Goal: Task Accomplishment & Management: Manage account settings

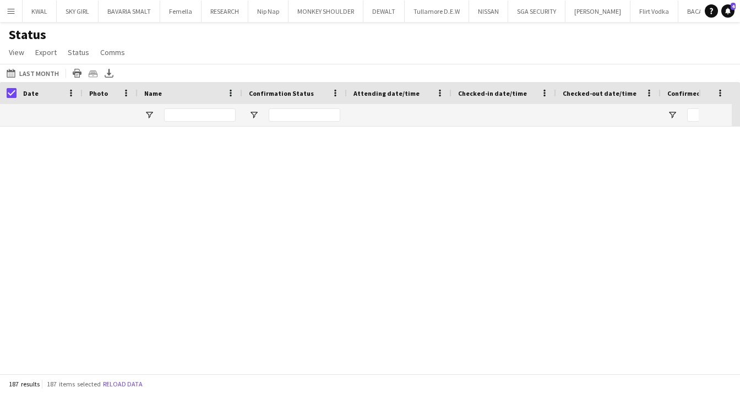
scroll to position [774, 0]
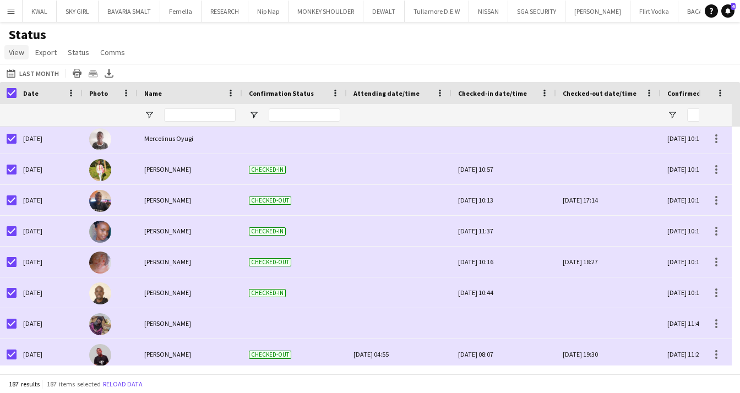
click at [17, 53] on span "View" at bounding box center [16, 52] width 15 height 10
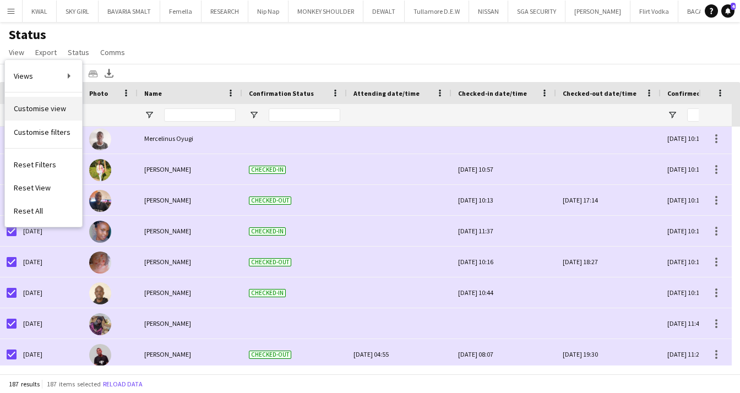
click at [51, 111] on span "Customise view" at bounding box center [40, 109] width 52 height 10
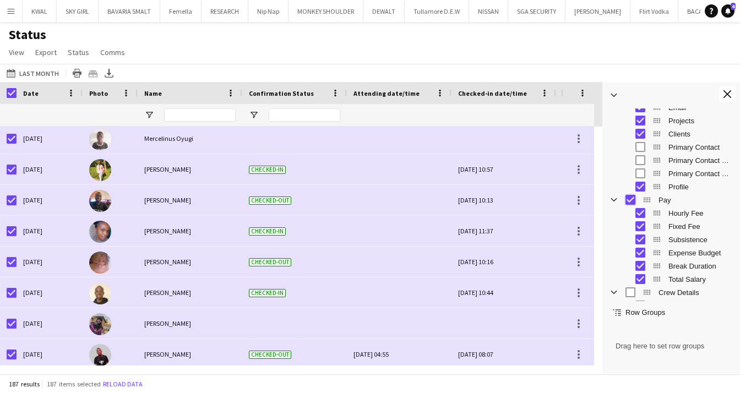
scroll to position [330, 0]
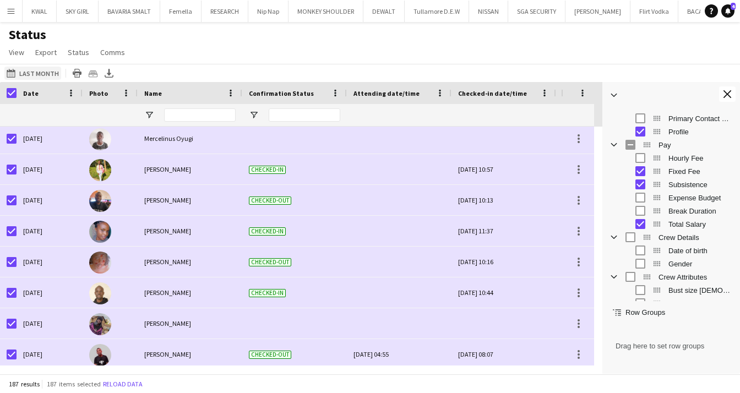
click at [36, 75] on button "[DATE] to [DATE] Last Month" at bounding box center [32, 73] width 57 height 13
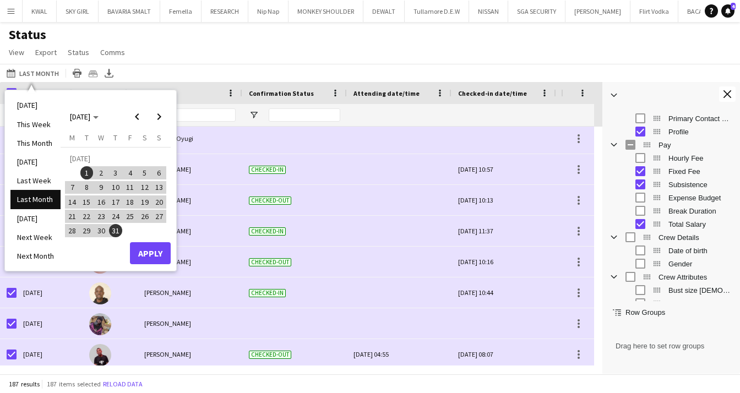
click at [503, 79] on div "[DATE] to [DATE] Last Month [DATE] This Week This Month [DATE] Last Week Last M…" at bounding box center [370, 73] width 740 height 18
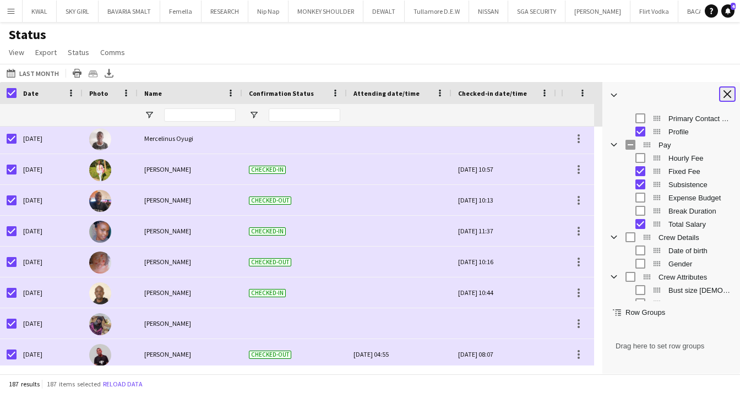
click at [735, 92] on button "Close tool panel" at bounding box center [727, 93] width 17 height 15
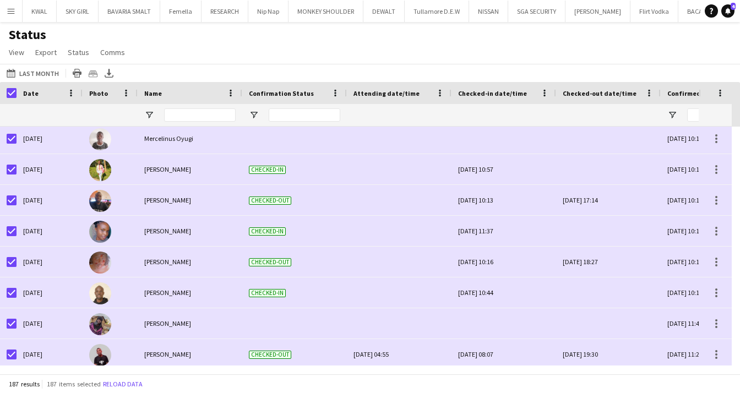
click at [727, 97] on div at bounding box center [715, 93] width 33 height 22
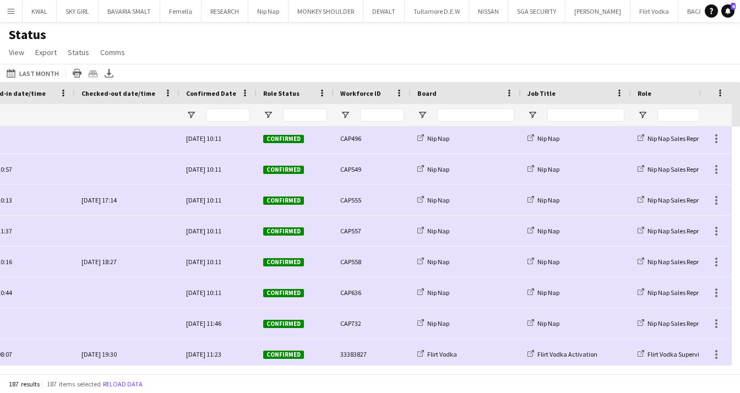
scroll to position [0, 0]
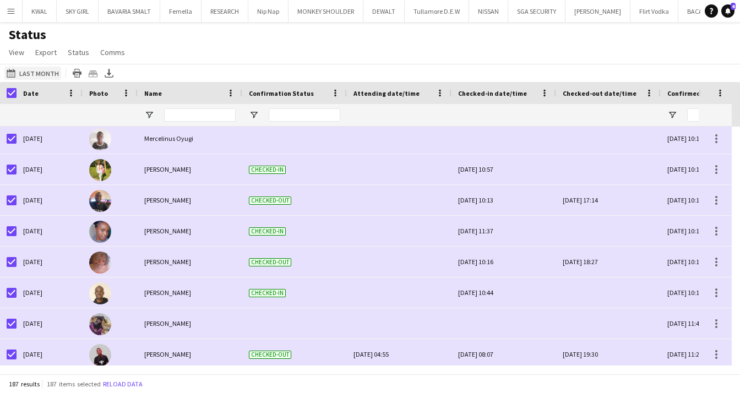
click at [35, 75] on button "[DATE] to [DATE] Last Month" at bounding box center [32, 73] width 57 height 13
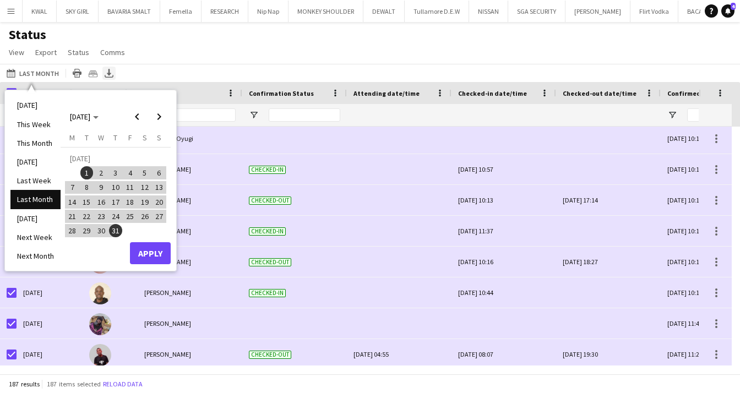
click at [105, 75] on icon at bounding box center [109, 76] width 9 height 3
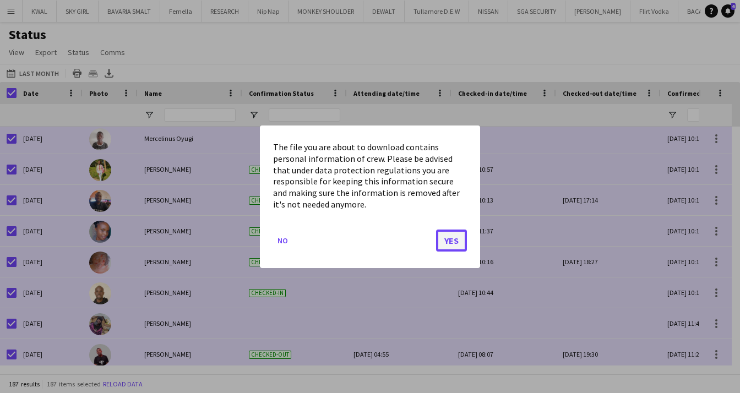
click at [451, 246] on button "Yes" at bounding box center [451, 240] width 31 height 22
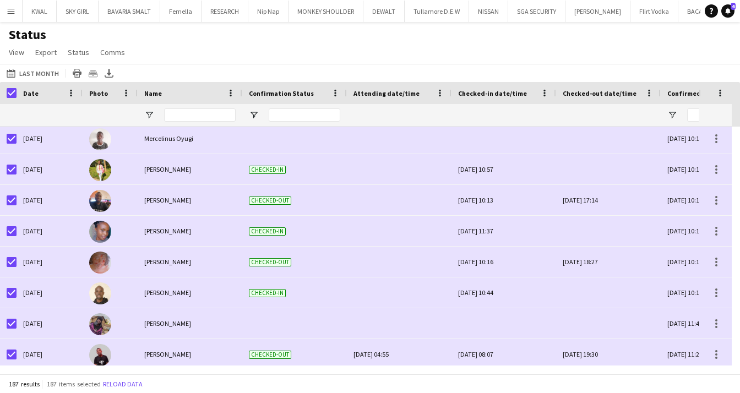
click at [1, 34] on h1 "Status" at bounding box center [68, 34] width 136 height 17
click at [46, 67] on button "[DATE] to [DATE] Last Month" at bounding box center [32, 73] width 57 height 13
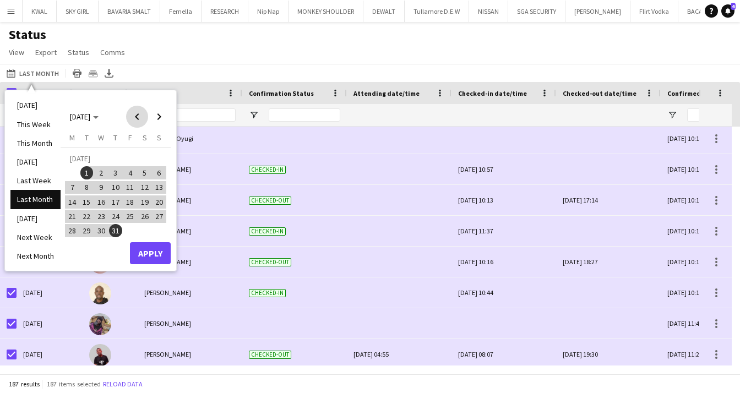
click at [135, 117] on span "Previous month" at bounding box center [137, 117] width 22 height 22
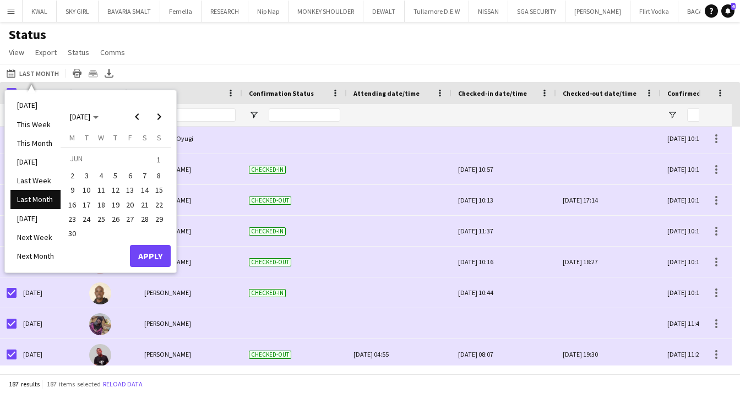
click at [163, 156] on span "1" at bounding box center [158, 159] width 13 height 15
click at [68, 232] on span "30" at bounding box center [72, 233] width 13 height 13
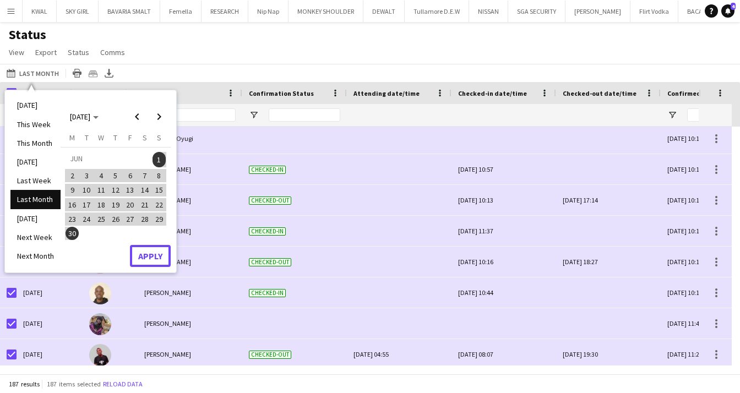
click at [146, 253] on button "Apply" at bounding box center [150, 256] width 41 height 22
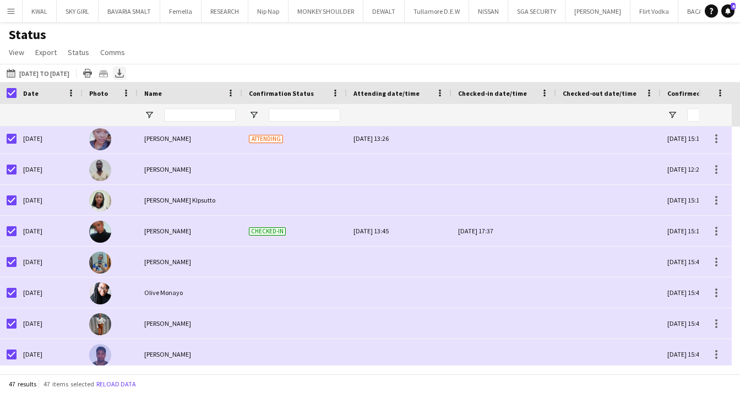
click at [124, 72] on icon "Export XLSX" at bounding box center [119, 73] width 9 height 9
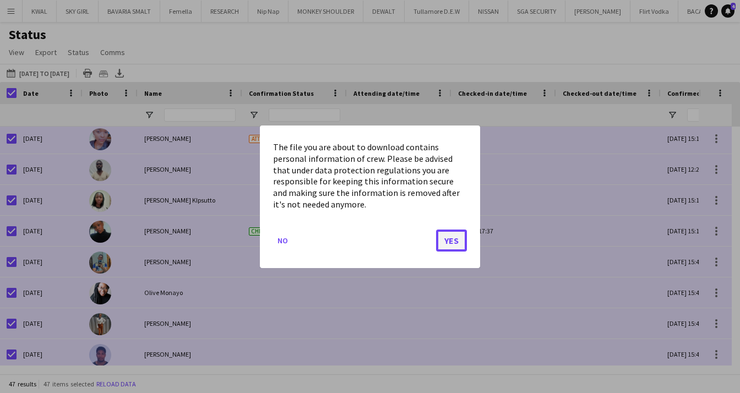
click at [445, 240] on button "Yes" at bounding box center [451, 240] width 31 height 22
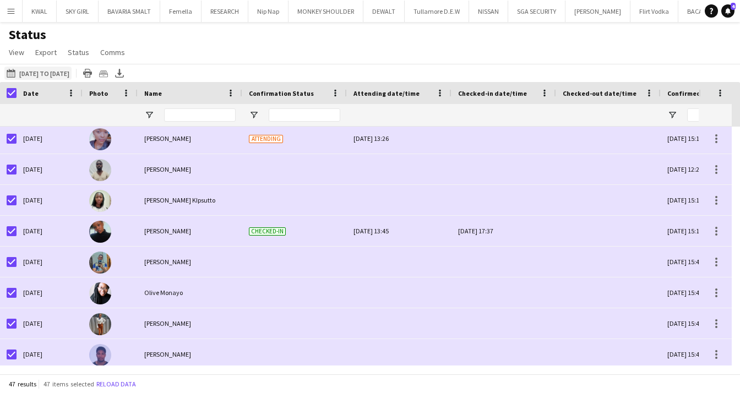
click at [33, 74] on button "[DATE] to [DATE] [DATE] to [DATE]" at bounding box center [37, 73] width 67 height 13
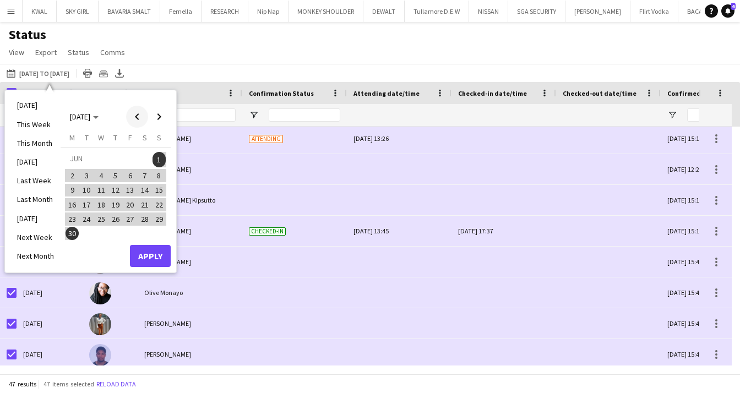
click at [138, 116] on span "Previous month" at bounding box center [137, 117] width 22 height 22
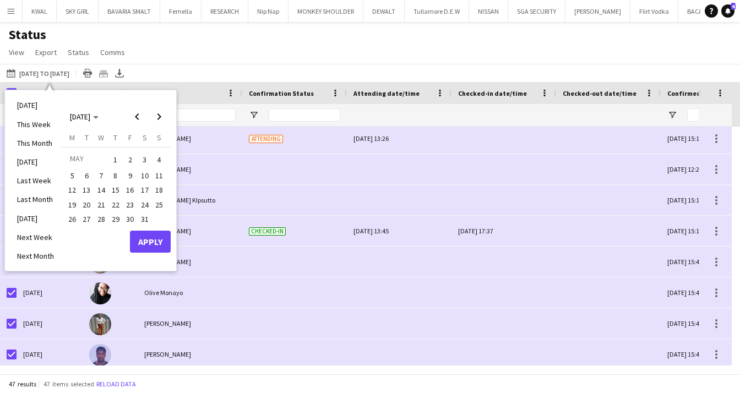
drag, startPoint x: 111, startPoint y: 157, endPoint x: 129, endPoint y: 166, distance: 20.2
click at [112, 157] on span "1" at bounding box center [115, 159] width 13 height 15
click at [145, 215] on span "31" at bounding box center [144, 219] width 13 height 13
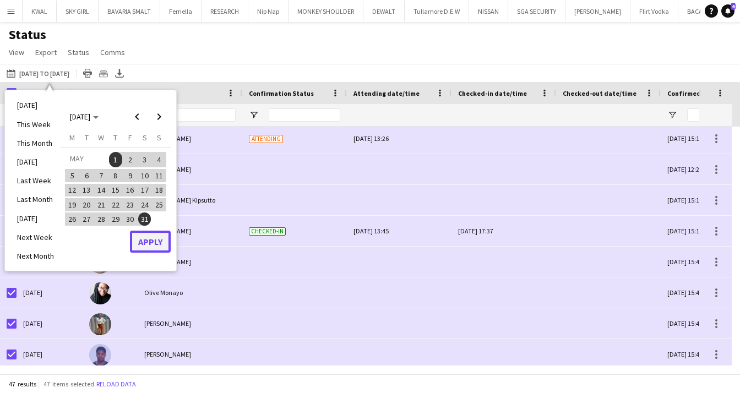
click at [159, 242] on button "Apply" at bounding box center [150, 242] width 41 height 22
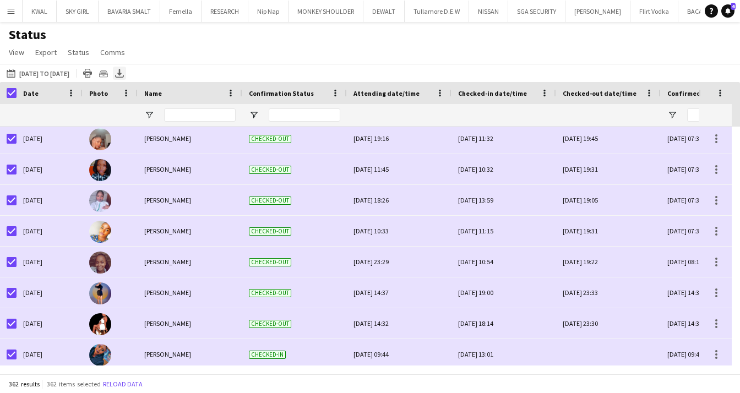
click at [124, 75] on icon "Export XLSX" at bounding box center [119, 73] width 9 height 9
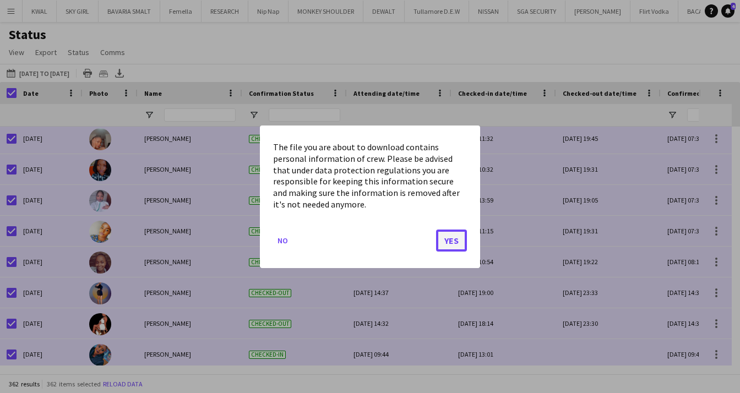
click at [446, 245] on button "Yes" at bounding box center [451, 240] width 31 height 22
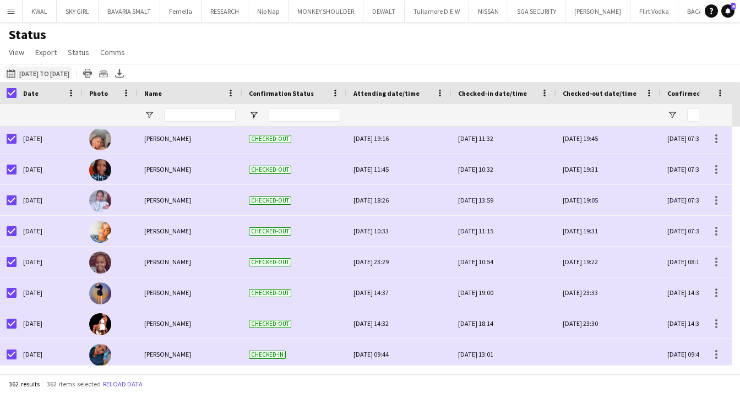
click at [37, 73] on button "[DATE] to [DATE] [DATE] to [DATE]" at bounding box center [37, 73] width 67 height 13
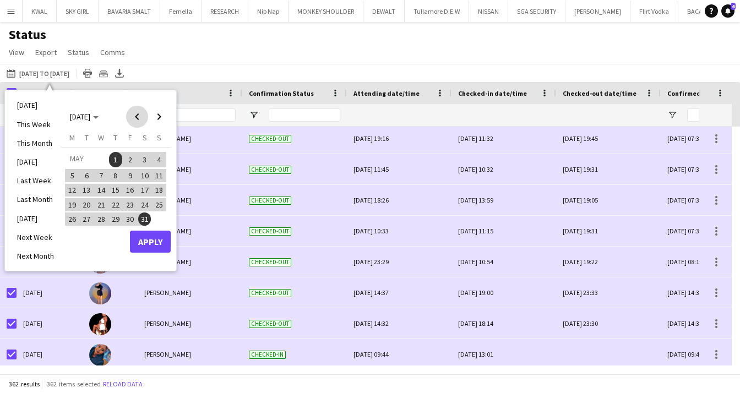
click at [134, 118] on span "Previous month" at bounding box center [137, 117] width 22 height 22
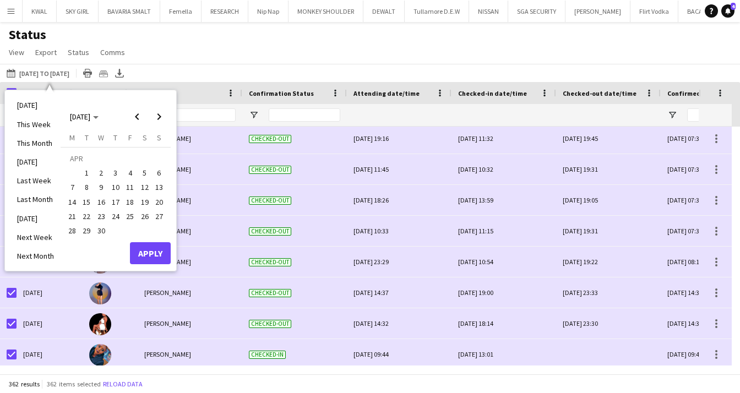
click at [88, 173] on span "1" at bounding box center [86, 172] width 13 height 13
click at [101, 227] on span "30" at bounding box center [101, 230] width 13 height 13
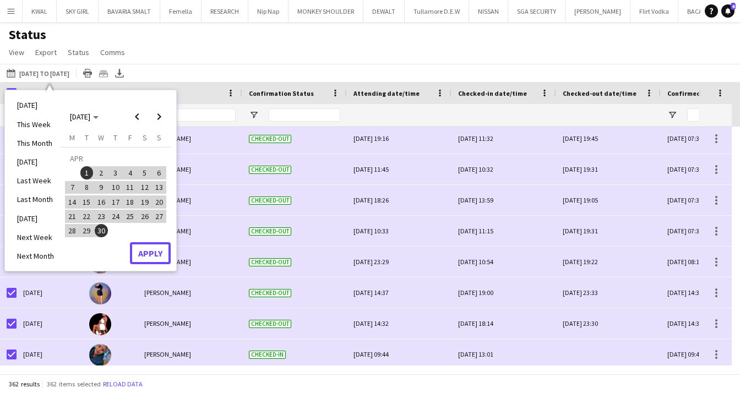
click at [144, 252] on button "Apply" at bounding box center [150, 253] width 41 height 22
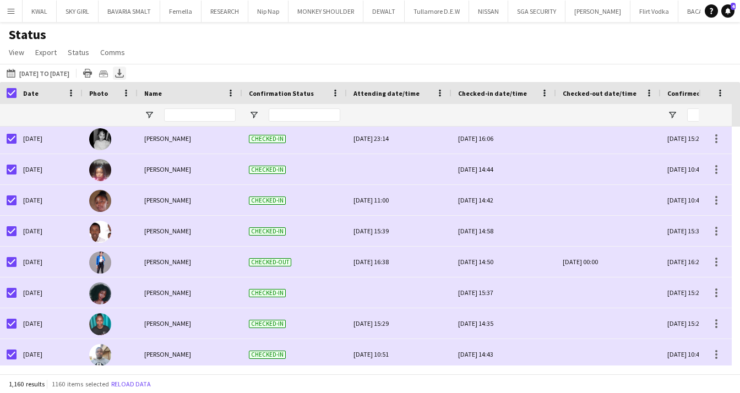
click at [122, 75] on icon at bounding box center [119, 72] width 4 height 7
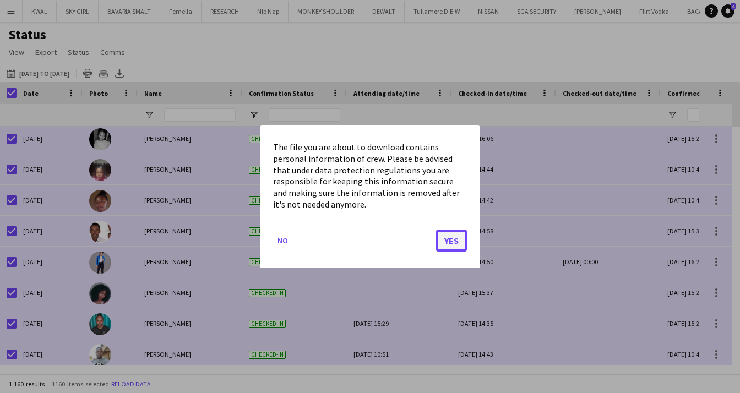
click at [454, 238] on button "Yes" at bounding box center [451, 240] width 31 height 22
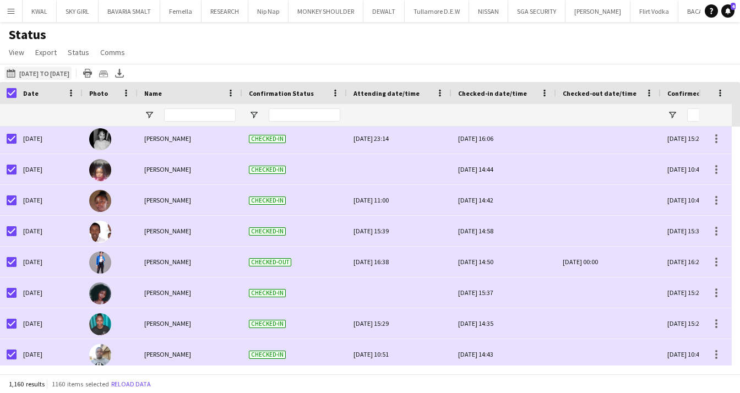
click at [42, 72] on button "[DATE] to [DATE] [DATE] to [DATE]" at bounding box center [37, 73] width 67 height 13
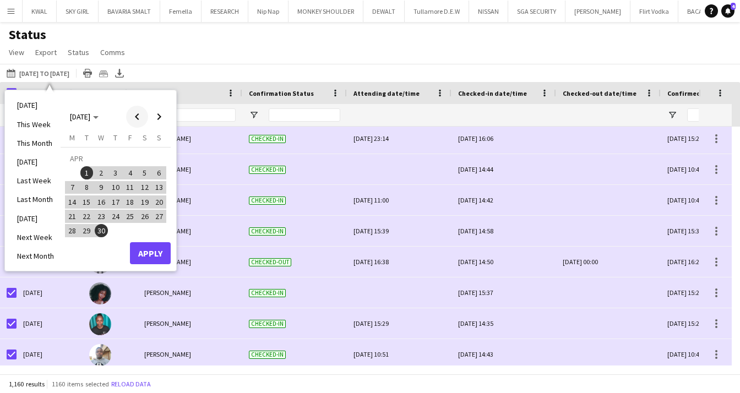
click at [136, 116] on span "Previous month" at bounding box center [137, 117] width 22 height 22
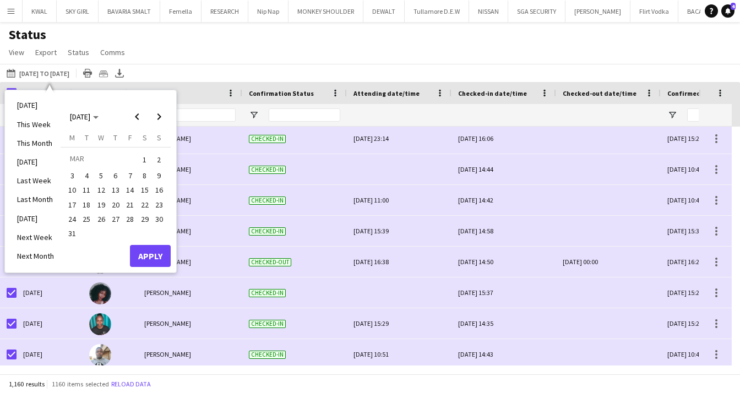
click at [148, 160] on span "1" at bounding box center [144, 159] width 13 height 15
click at [70, 236] on span "31" at bounding box center [72, 233] width 13 height 13
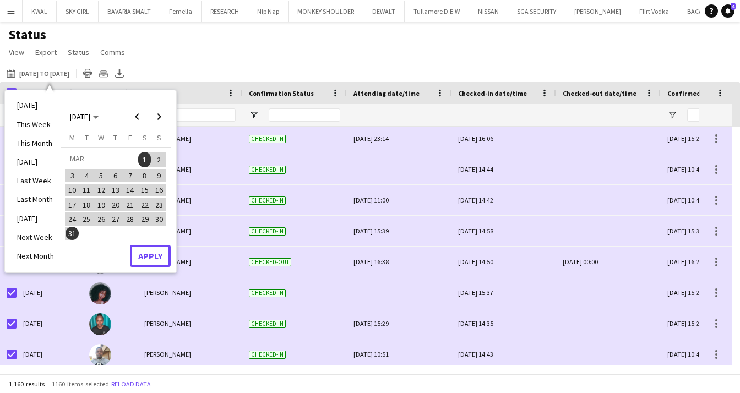
click at [143, 262] on button "Apply" at bounding box center [150, 256] width 41 height 22
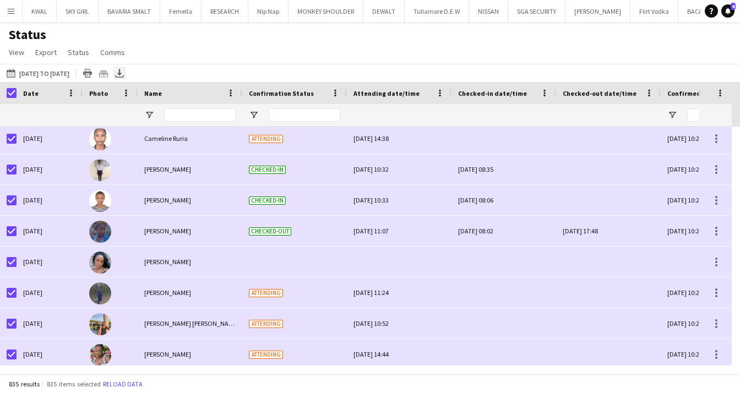
click at [124, 73] on icon "Export XLSX" at bounding box center [119, 73] width 9 height 9
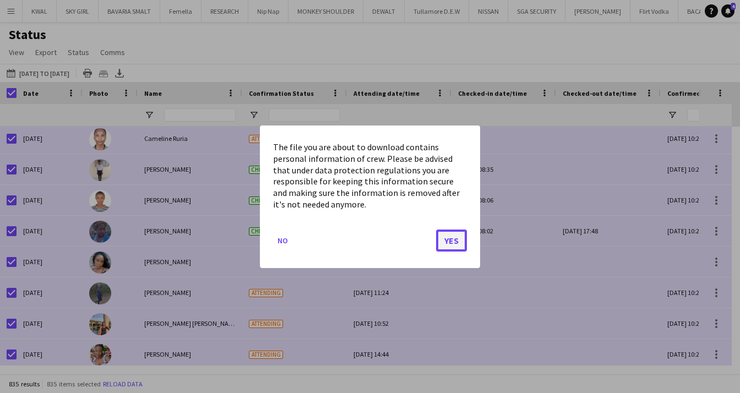
click at [456, 247] on button "Yes" at bounding box center [451, 240] width 31 height 22
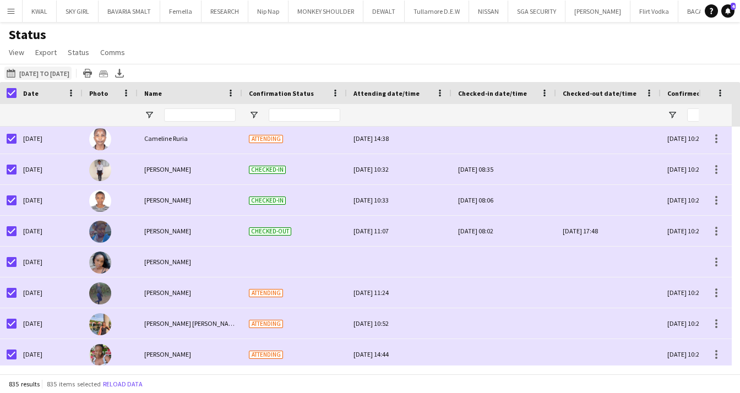
click at [40, 73] on button "[DATE] to [DATE] [DATE] to [DATE]" at bounding box center [37, 73] width 67 height 13
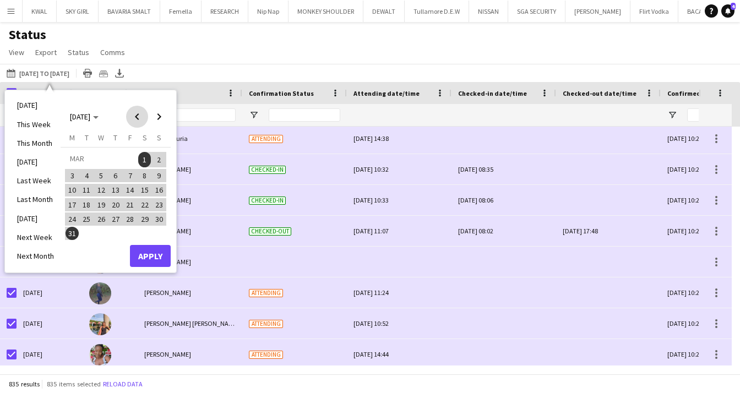
click at [137, 118] on span "Previous month" at bounding box center [137, 117] width 22 height 22
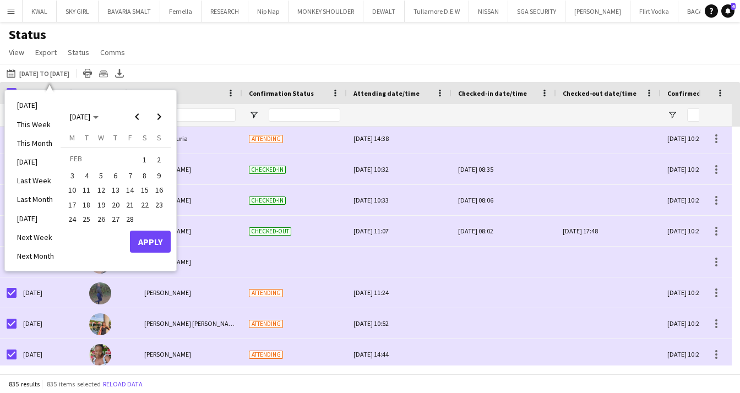
click at [145, 156] on span "1" at bounding box center [144, 159] width 13 height 15
click at [134, 218] on span "28" at bounding box center [129, 219] width 13 height 13
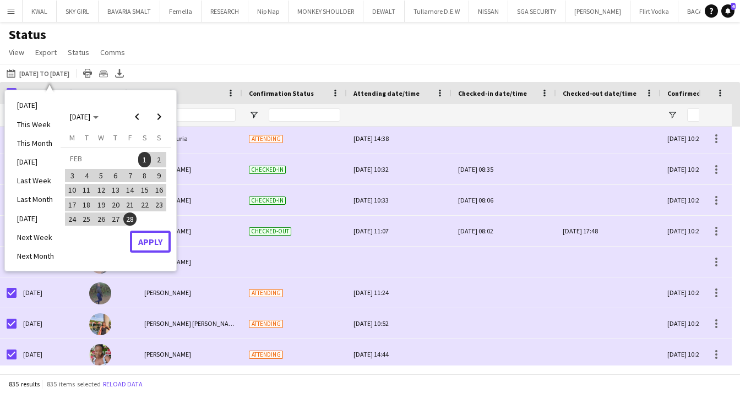
click at [150, 243] on button "Apply" at bounding box center [150, 242] width 41 height 22
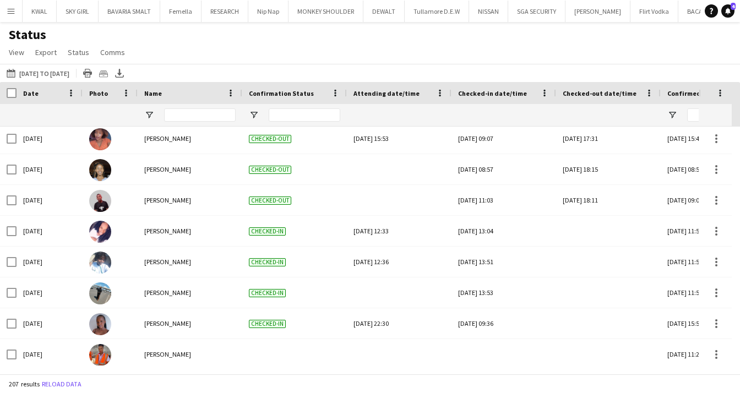
click at [6, 94] on div at bounding box center [8, 93] width 17 height 22
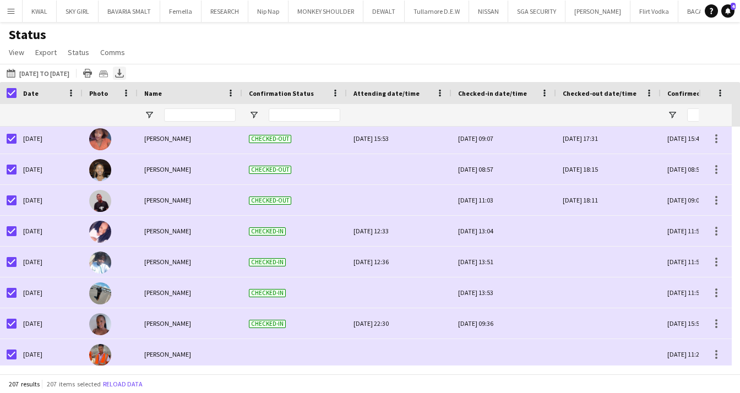
click at [122, 73] on icon at bounding box center [119, 72] width 4 height 7
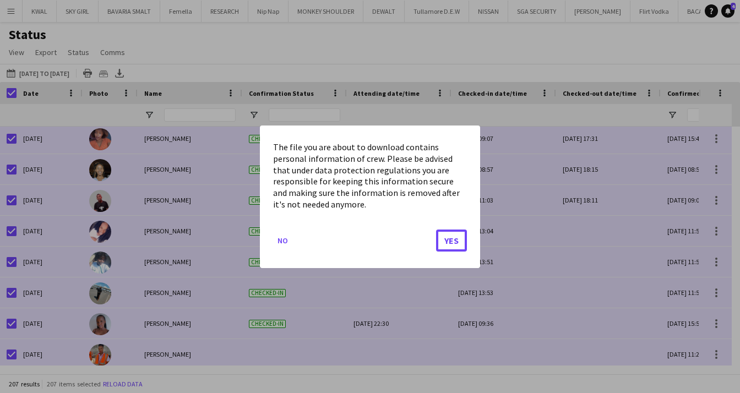
drag, startPoint x: 457, startPoint y: 238, endPoint x: 484, endPoint y: 181, distance: 63.5
click at [456, 238] on button "Yes" at bounding box center [451, 240] width 31 height 22
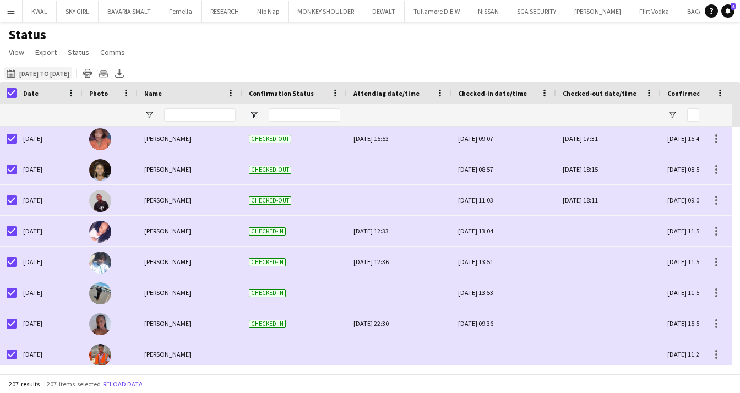
click at [42, 69] on button "[DATE] to [DATE] [DATE] to [DATE]" at bounding box center [37, 73] width 67 height 13
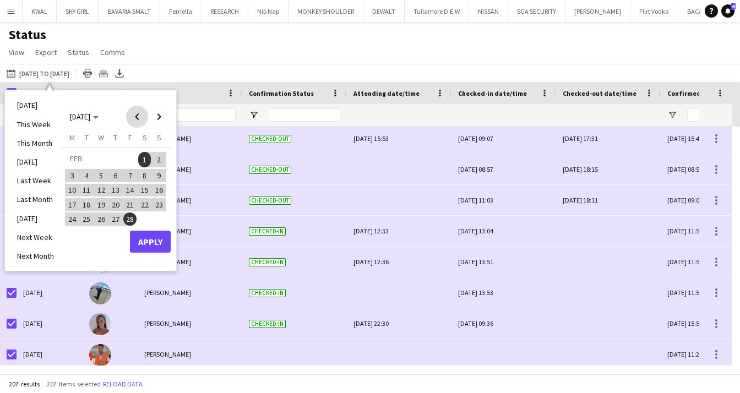
click at [141, 118] on span "Previous month" at bounding box center [137, 117] width 22 height 22
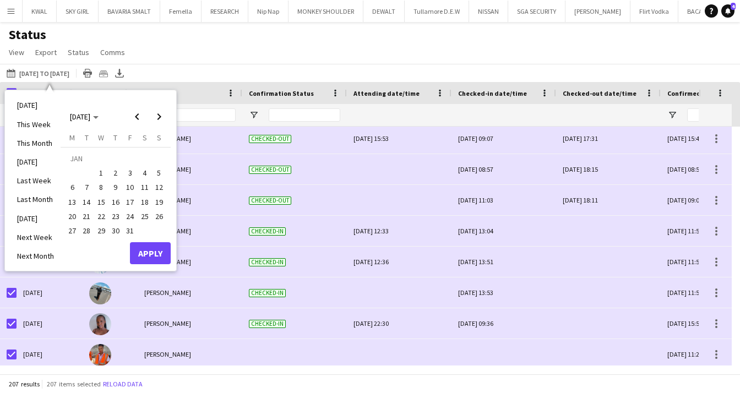
click at [101, 175] on span "1" at bounding box center [101, 172] width 13 height 13
click at [130, 232] on span "31" at bounding box center [129, 230] width 13 height 13
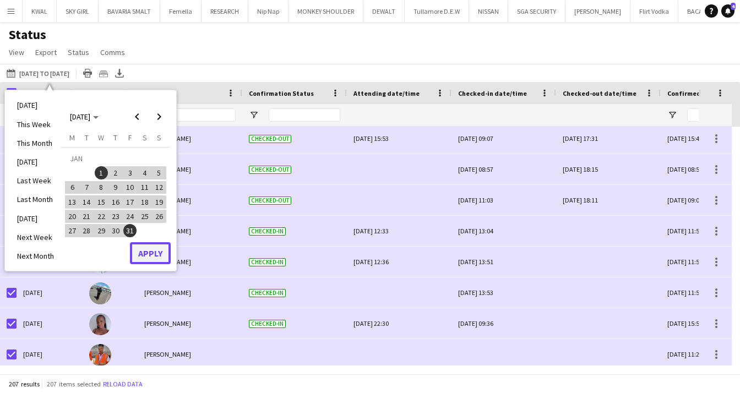
click at [154, 254] on button "Apply" at bounding box center [150, 253] width 41 height 22
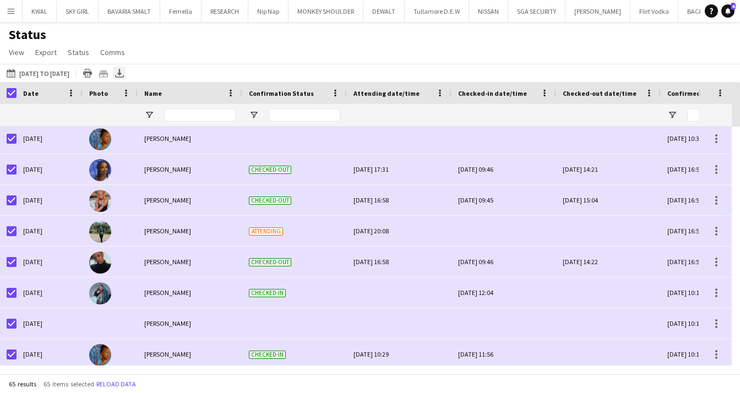
click at [124, 73] on icon "Export XLSX" at bounding box center [119, 73] width 9 height 9
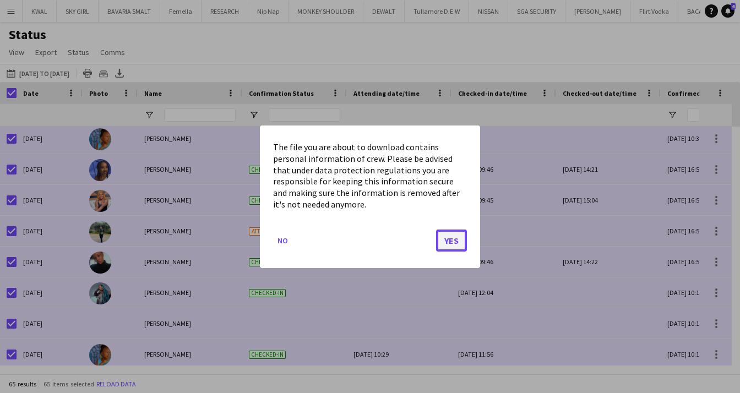
click at [455, 244] on button "Yes" at bounding box center [451, 240] width 31 height 22
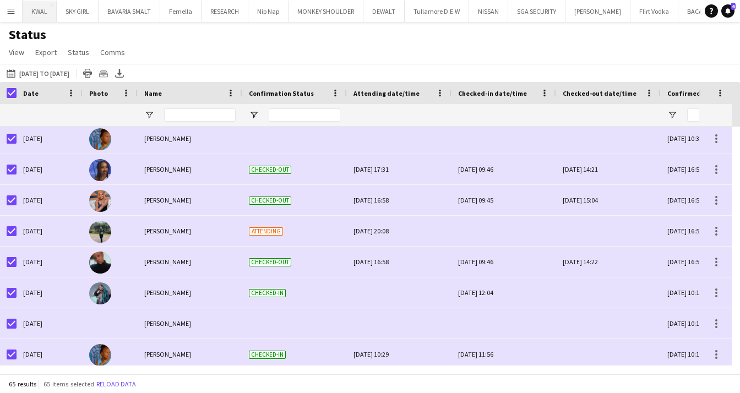
click at [34, 13] on button "KWAL Close" at bounding box center [40, 11] width 34 height 21
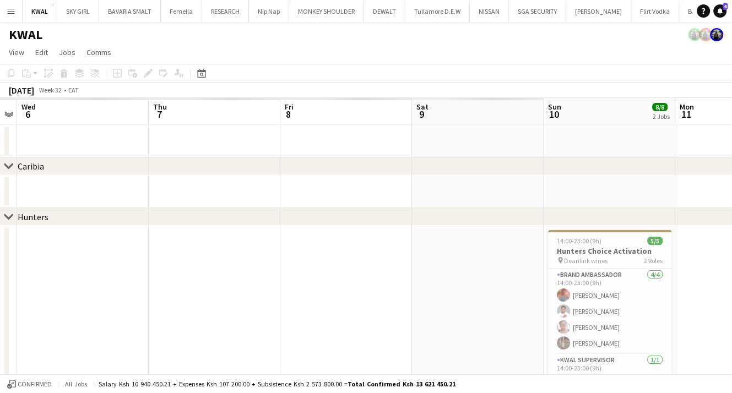
scroll to position [0, 244]
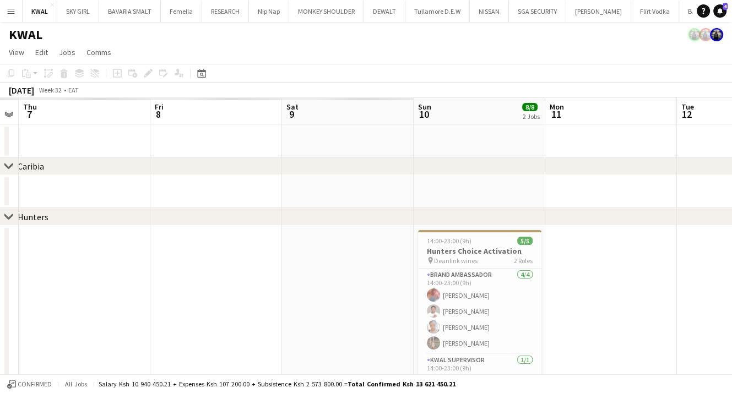
drag, startPoint x: 48, startPoint y: 312, endPoint x: 717, endPoint y: 302, distance: 669.0
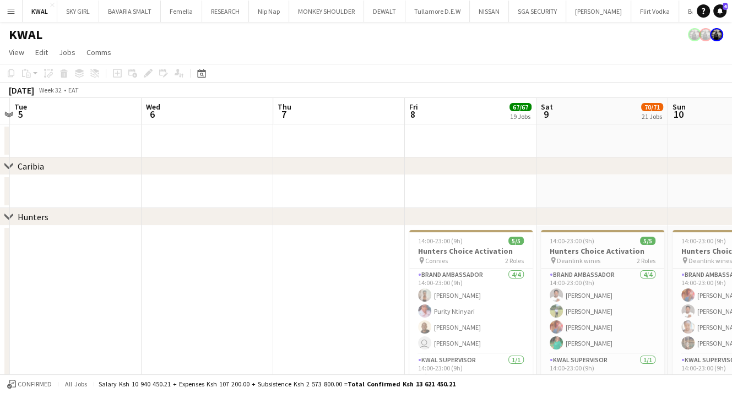
scroll to position [0, 325]
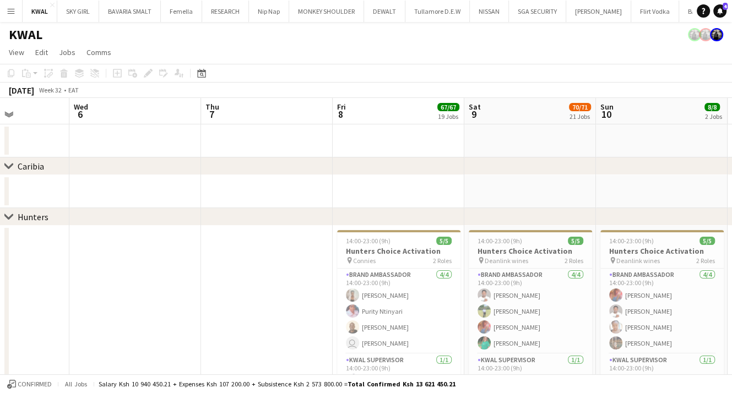
drag, startPoint x: 154, startPoint y: 305, endPoint x: 336, endPoint y: 303, distance: 182.8
click at [366, 257] on span "Connies" at bounding box center [364, 261] width 23 height 8
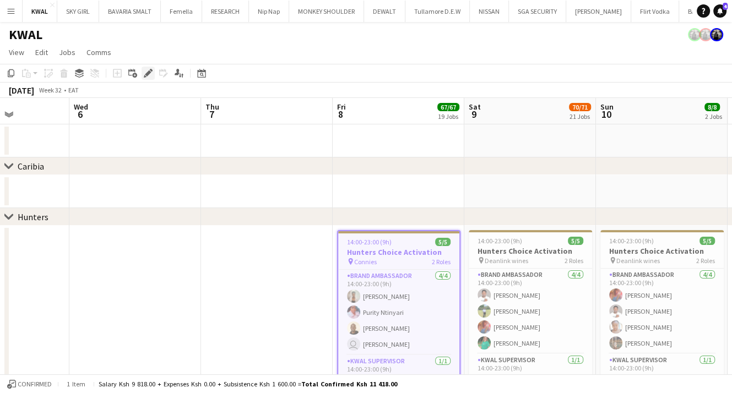
click at [145, 76] on icon at bounding box center [145, 76] width 3 height 3
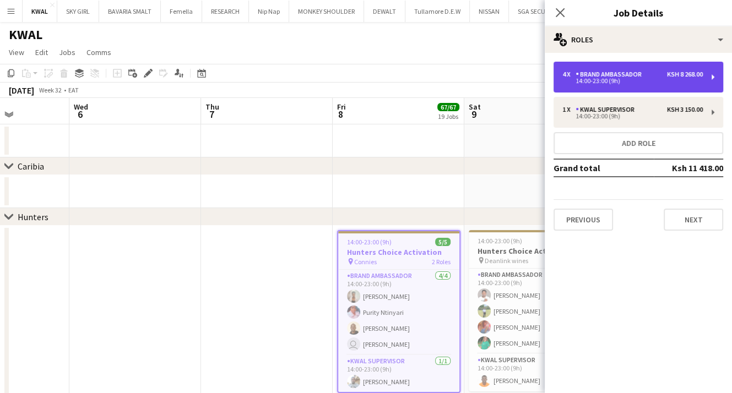
click at [645, 77] on div "Brand Ambassador" at bounding box center [610, 74] width 70 height 8
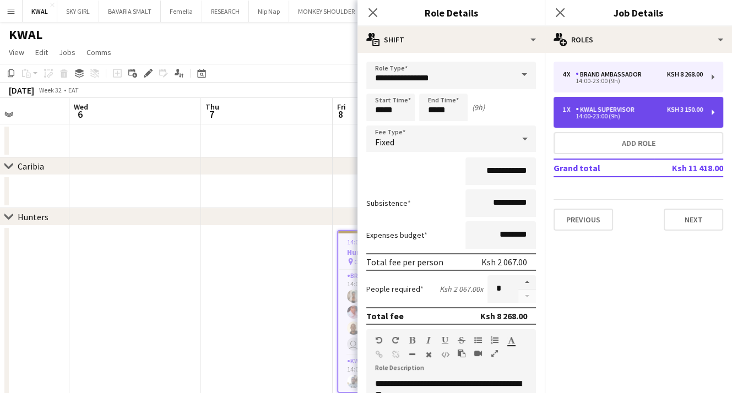
click at [601, 107] on div "KWAL SUPERVISOR" at bounding box center [606, 110] width 63 height 8
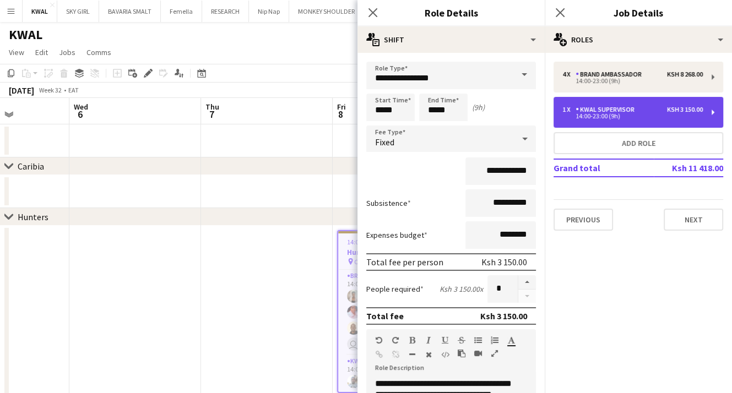
type input "**********"
type input "********"
type input "*"
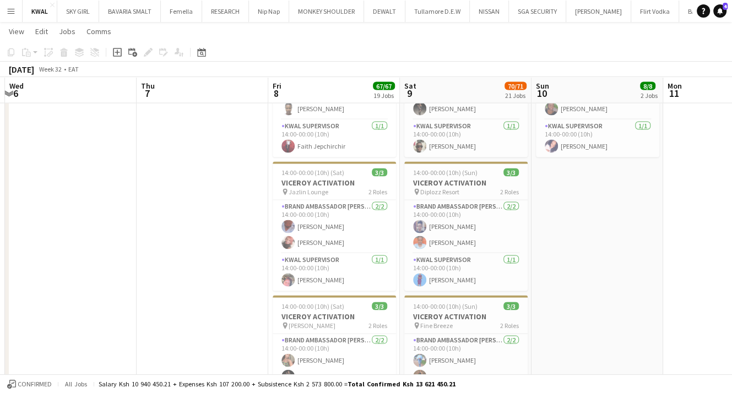
scroll to position [0, 406]
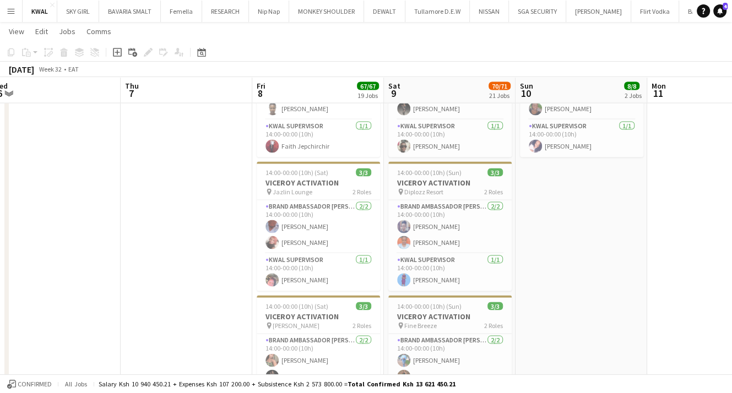
drag, startPoint x: 277, startPoint y: 260, endPoint x: 199, endPoint y: 298, distance: 86.7
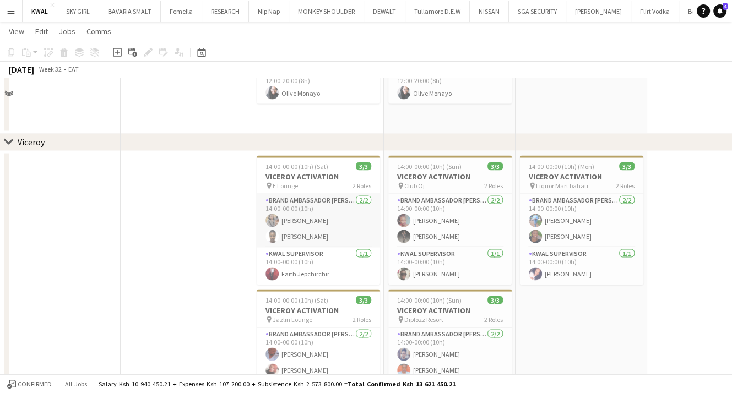
scroll to position [1817, 0]
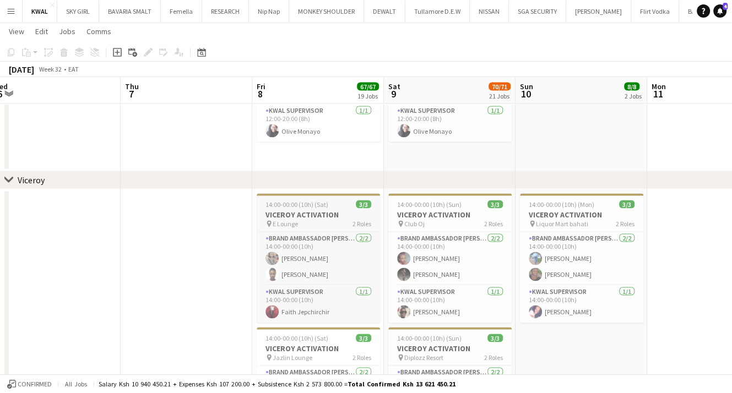
click at [304, 221] on div "pin E Lounge 2 Roles" at bounding box center [318, 223] width 123 height 9
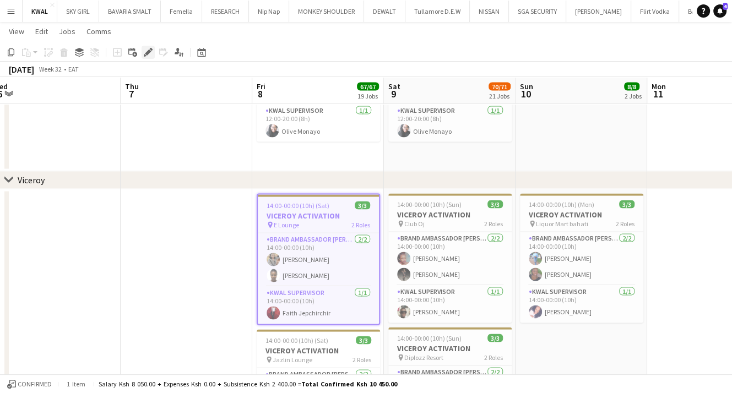
click at [144, 52] on icon "Edit" at bounding box center [148, 52] width 9 height 9
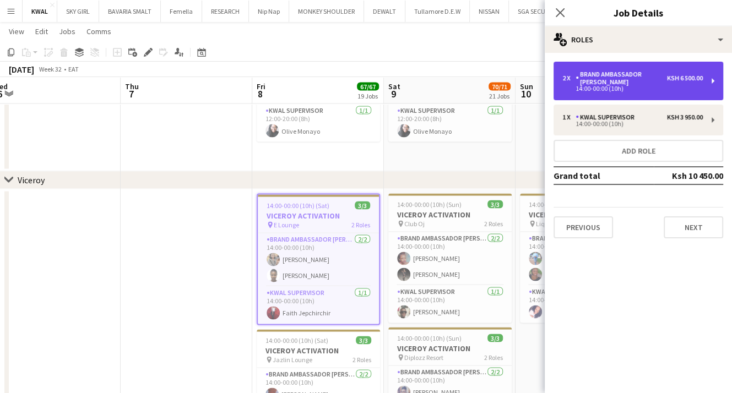
click at [613, 77] on div "Brand Ambassador [PERSON_NAME]" at bounding box center [620, 77] width 91 height 15
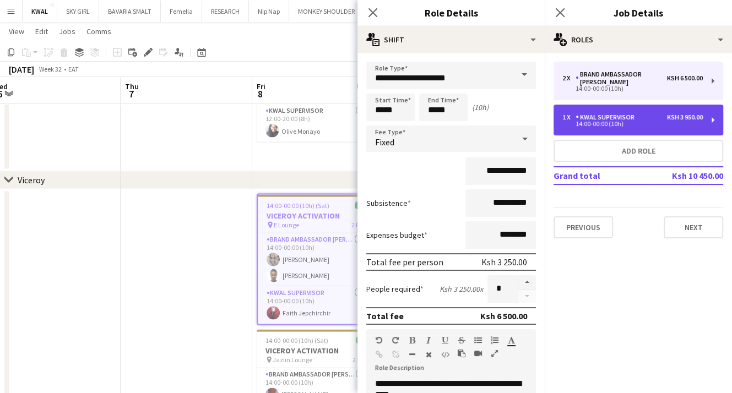
click at [624, 113] on div "KWAL SUPERVISOR" at bounding box center [606, 117] width 63 height 8
type input "**********"
type input "*"
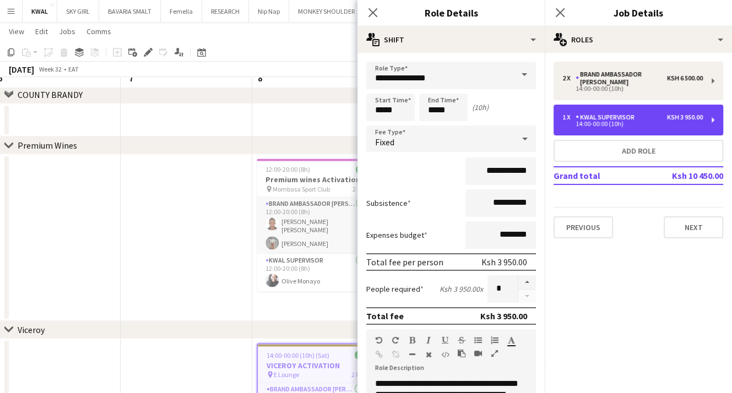
scroll to position [1652, 0]
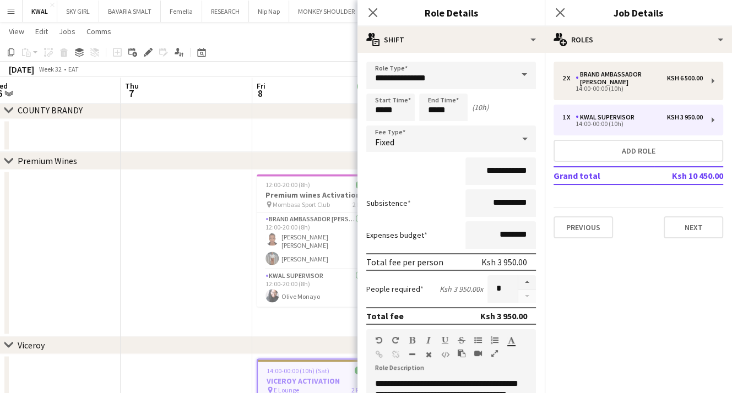
click at [229, 265] on app-date-cell at bounding box center [187, 253] width 132 height 167
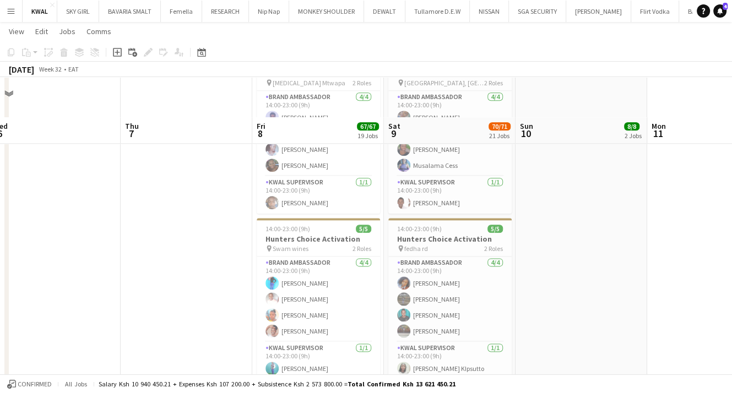
scroll to position [1101, 0]
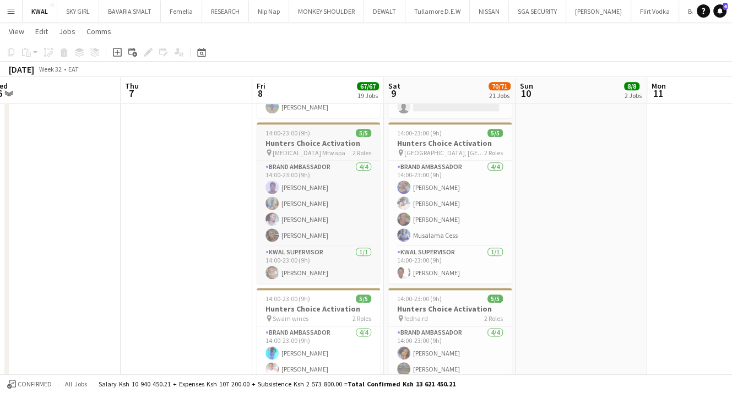
click at [307, 137] on app-job-card "14:00-23:00 (9h) 5/5 Hunters Choice Activation pin [MEDICAL_DATA] Mtwapa 2 Role…" at bounding box center [318, 202] width 123 height 161
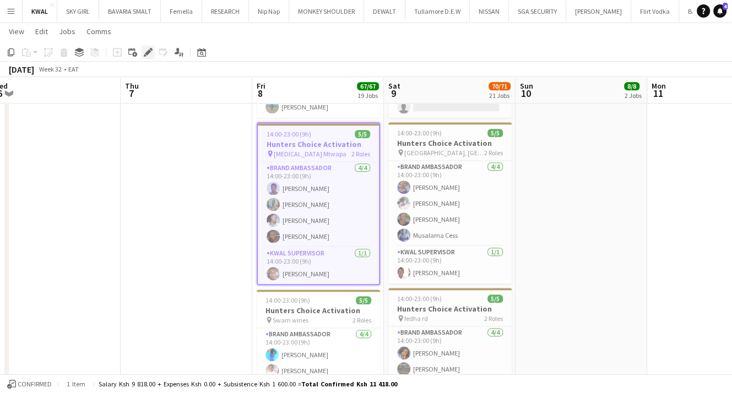
click at [144, 50] on div "Edit" at bounding box center [147, 52] width 13 height 13
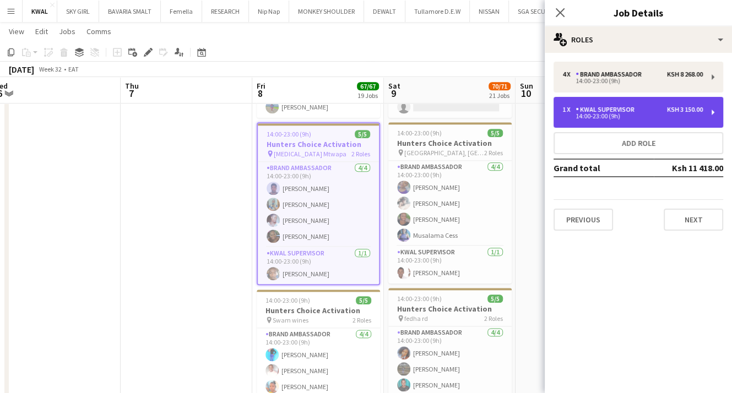
click at [619, 116] on div "14:00-23:00 (9h)" at bounding box center [632, 116] width 140 height 6
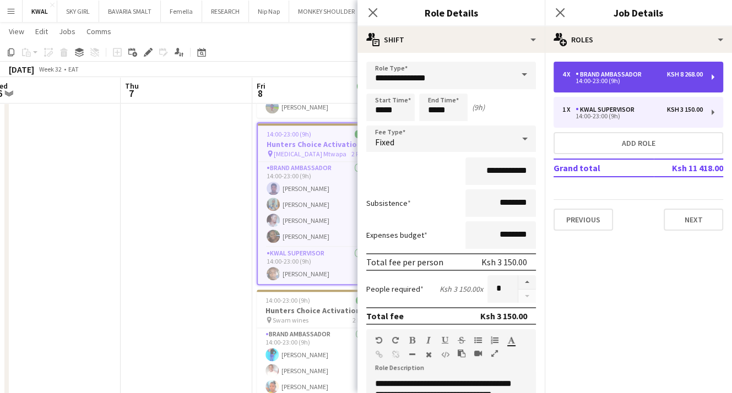
click at [597, 82] on div "14:00-23:00 (9h)" at bounding box center [632, 81] width 140 height 6
type input "**********"
type input "*"
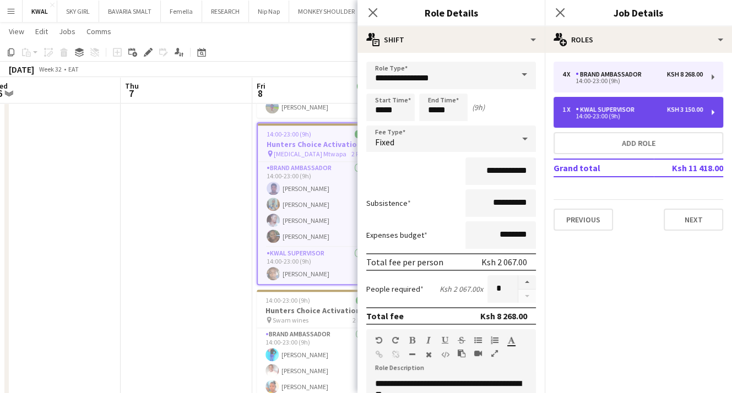
click at [592, 108] on div "KWAL SUPERVISOR" at bounding box center [606, 110] width 63 height 8
type input "**********"
type input "********"
type input "*"
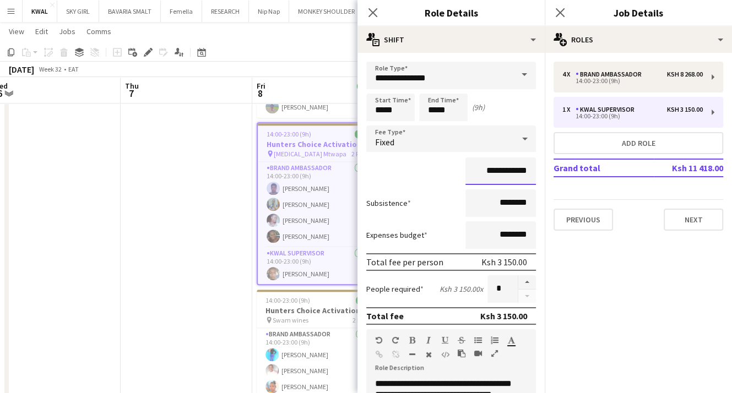
drag, startPoint x: 506, startPoint y: 168, endPoint x: 489, endPoint y: 172, distance: 17.5
click at [489, 172] on input "**********" at bounding box center [500, 171] width 70 height 28
type input "**********"
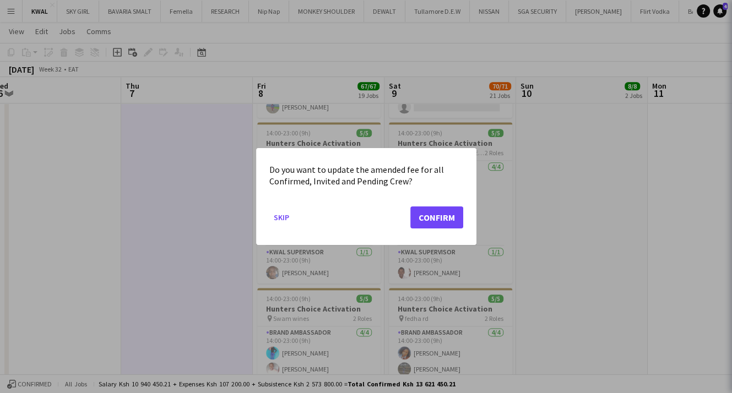
scroll to position [0, 0]
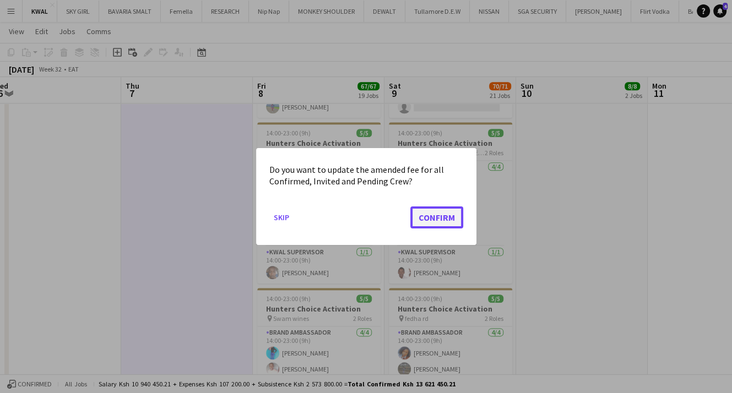
click at [440, 214] on button "Confirm" at bounding box center [436, 217] width 53 height 22
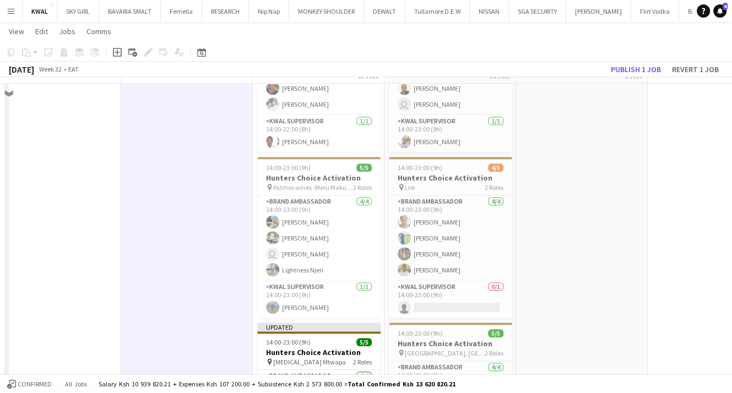
scroll to position [881, 0]
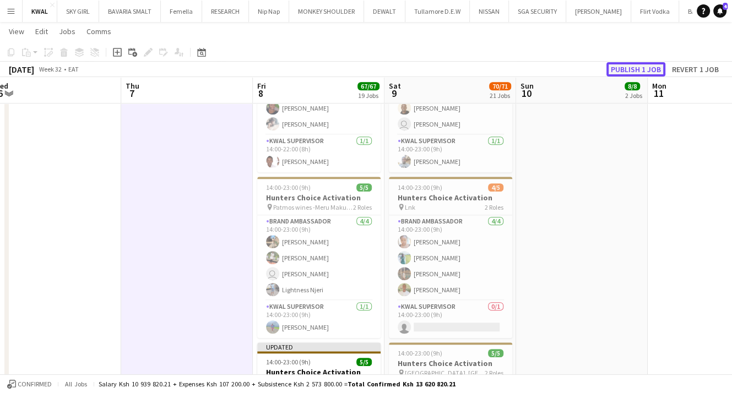
click at [626, 69] on button "Publish 1 job" at bounding box center [635, 69] width 59 height 14
